Goal: Find specific page/section: Find specific page/section

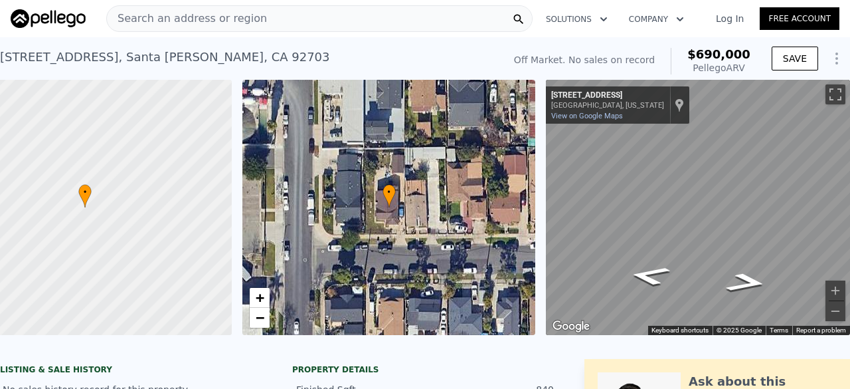
click at [232, 13] on span "Search an address or region" at bounding box center [187, 19] width 160 height 16
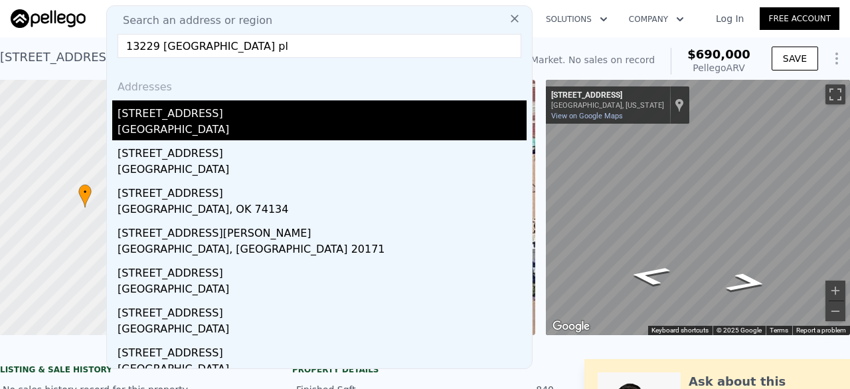
type input "13229 [GEOGRAPHIC_DATA] pl"
click at [202, 122] on div "[GEOGRAPHIC_DATA]" at bounding box center [322, 131] width 409 height 19
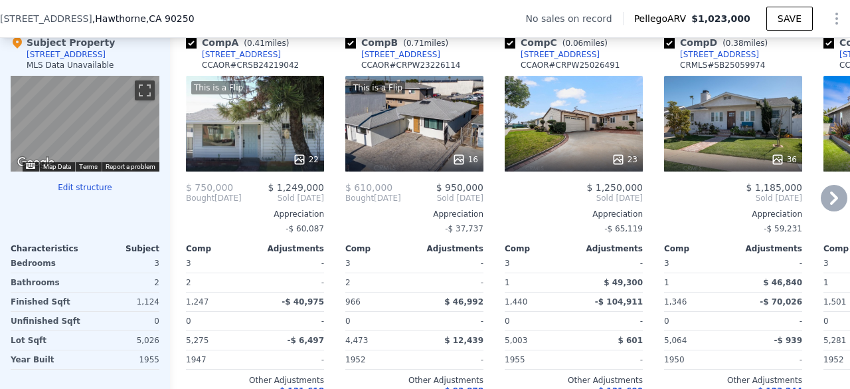
scroll to position [1302, 0]
click at [581, 158] on div at bounding box center [574, 159] width 138 height 24
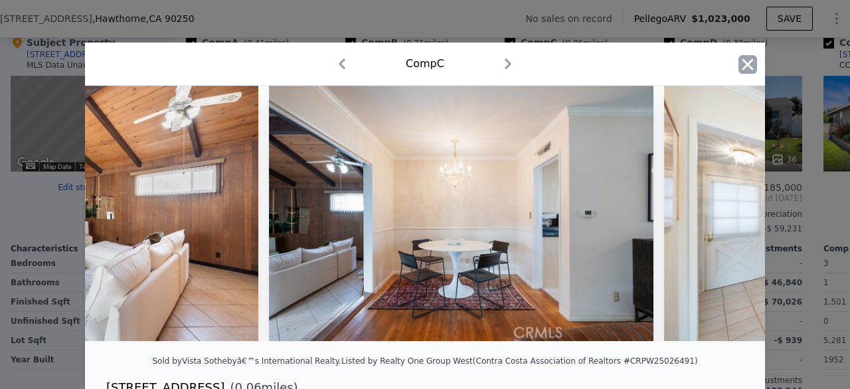
scroll to position [0, 3376]
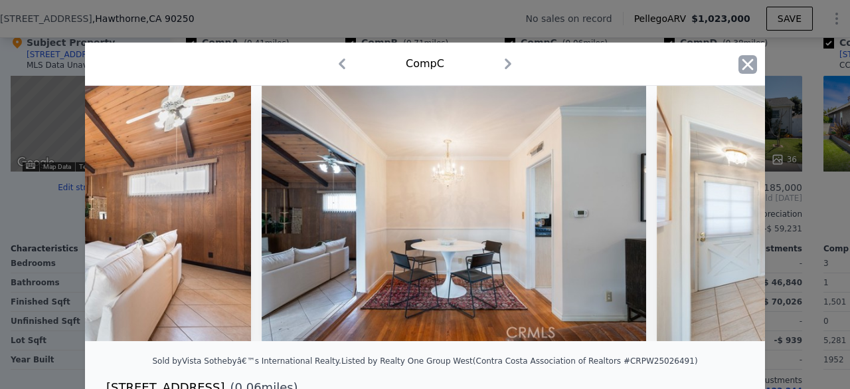
click at [743, 70] on icon "button" at bounding box center [748, 64] width 19 height 19
